Goal: Find specific page/section: Find specific page/section

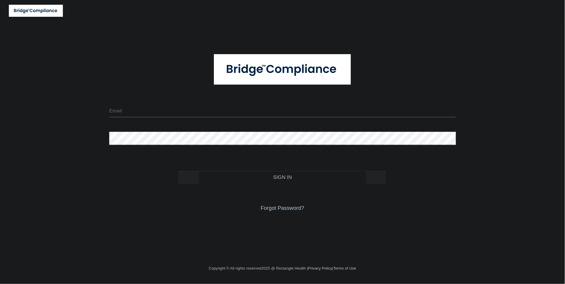
type input "[EMAIL_ADDRESS][DOMAIN_NAME]"
click at [252, 177] on button "Sign In" at bounding box center [283, 177] width 208 height 13
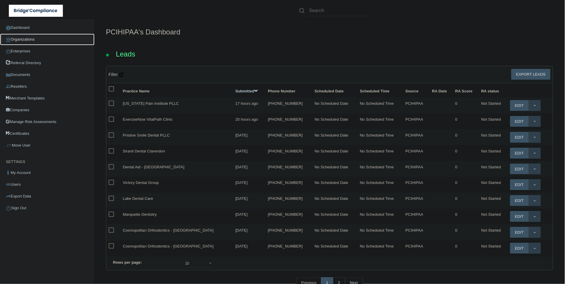
click at [34, 40] on link "Organizations" at bounding box center [47, 40] width 95 height 12
click at [36, 38] on link "Organizations" at bounding box center [47, 40] width 95 height 12
